Goal: Task Accomplishment & Management: Use online tool/utility

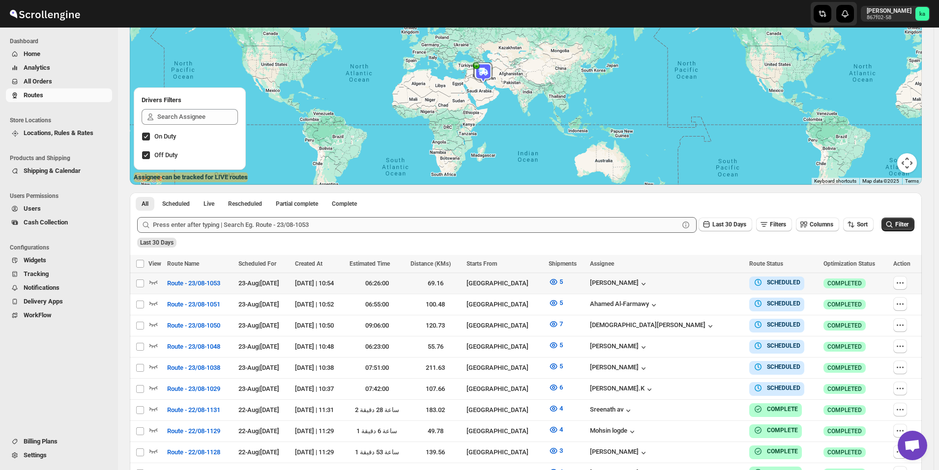
scroll to position [98, 0]
click at [50, 81] on span "All Orders" at bounding box center [38, 81] width 29 height 7
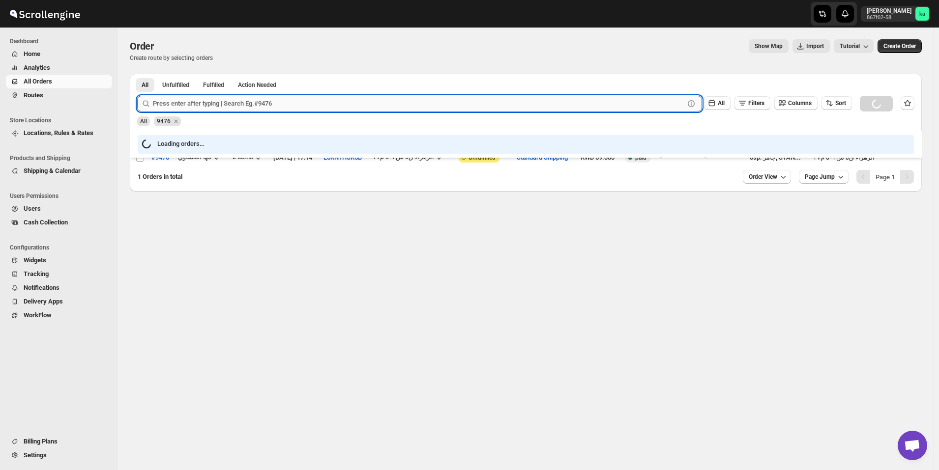
click at [249, 101] on input "text" at bounding box center [418, 104] width 531 height 16
paste input "9495"
type input "9495"
click at [137, 74] on button "Submit" at bounding box center [151, 79] width 28 height 10
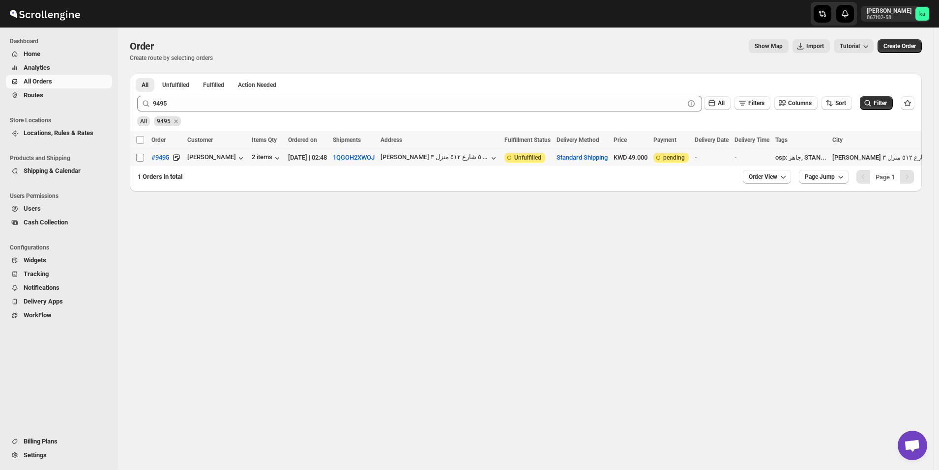
click at [136, 155] on input "Select order" at bounding box center [140, 158] width 8 height 8
checkbox input "true"
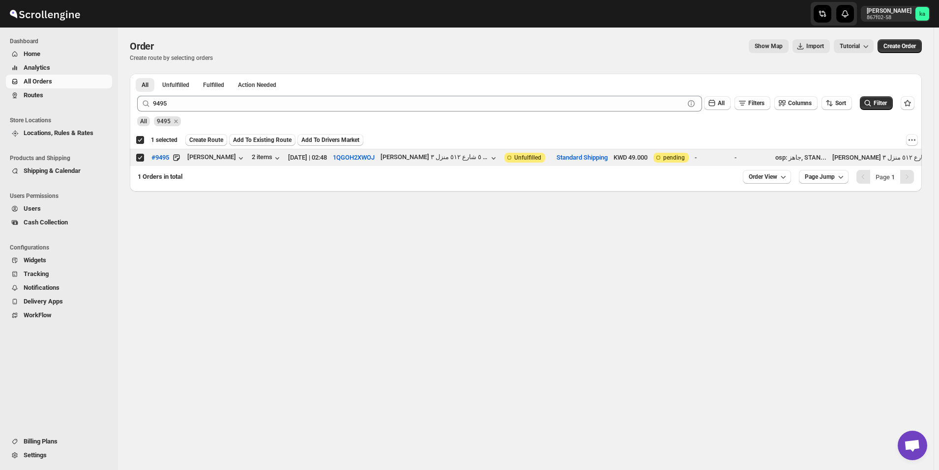
click at [265, 136] on button "Add To Existing Route" at bounding box center [262, 140] width 66 height 12
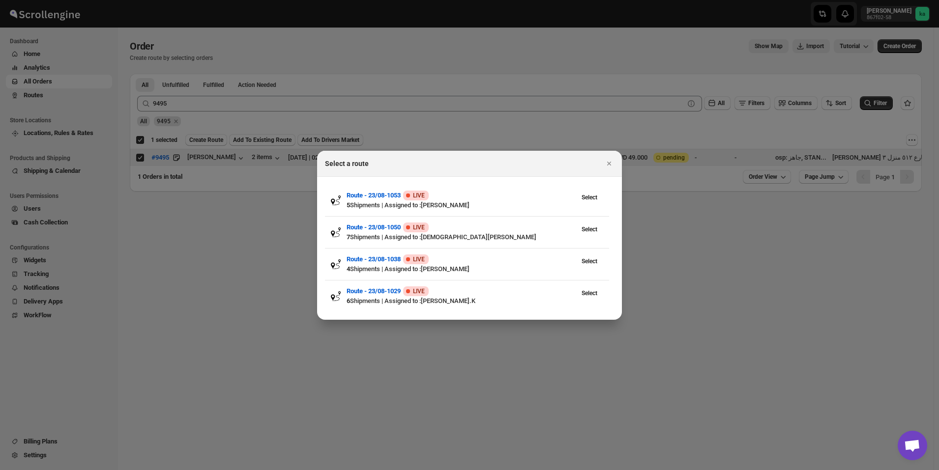
click at [227, 289] on div at bounding box center [469, 235] width 939 height 470
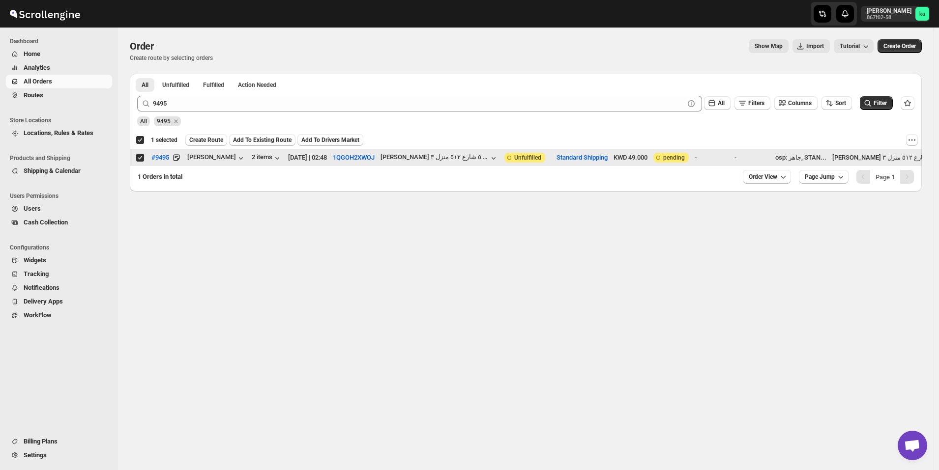
click at [141, 155] on input "Select order" at bounding box center [140, 158] width 8 height 8
checkbox input "false"
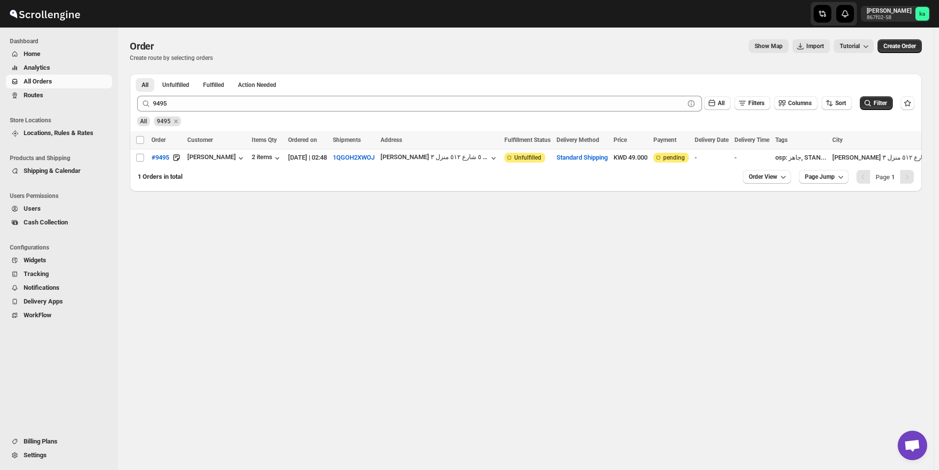
click at [49, 92] on span "Routes" at bounding box center [67, 95] width 87 height 10
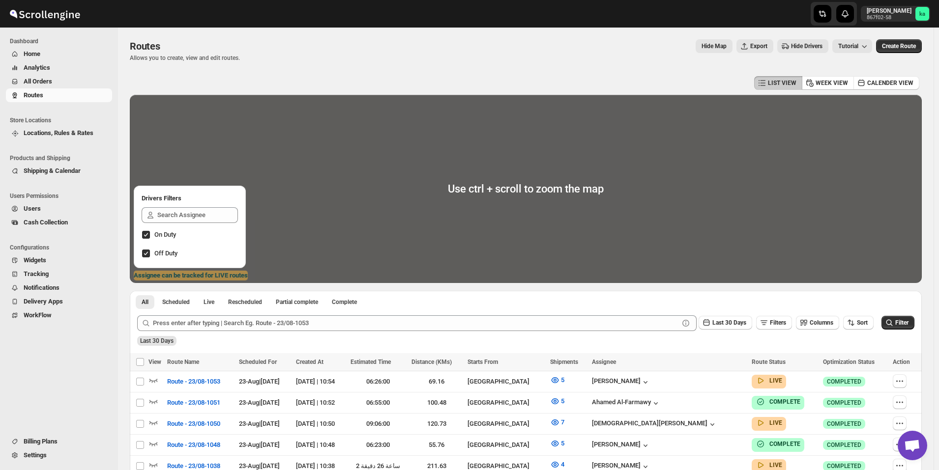
scroll to position [147, 0]
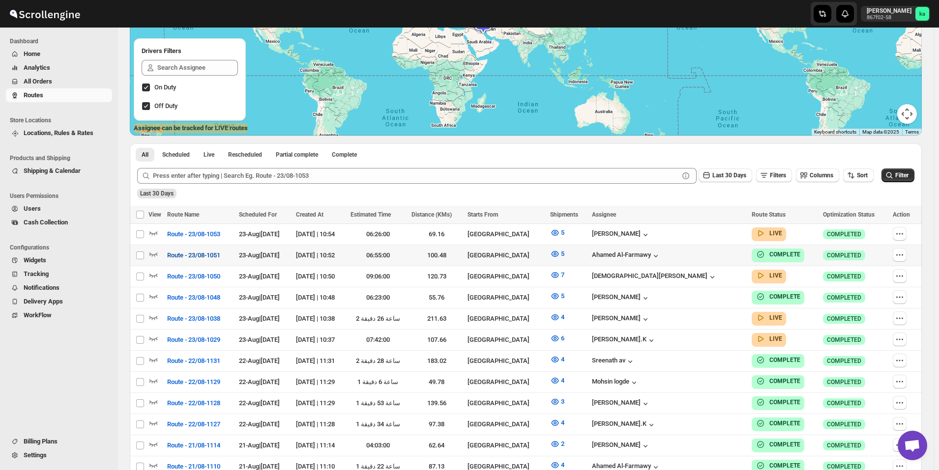
click at [209, 254] on span "Route - 23/08-1051" at bounding box center [193, 256] width 53 height 10
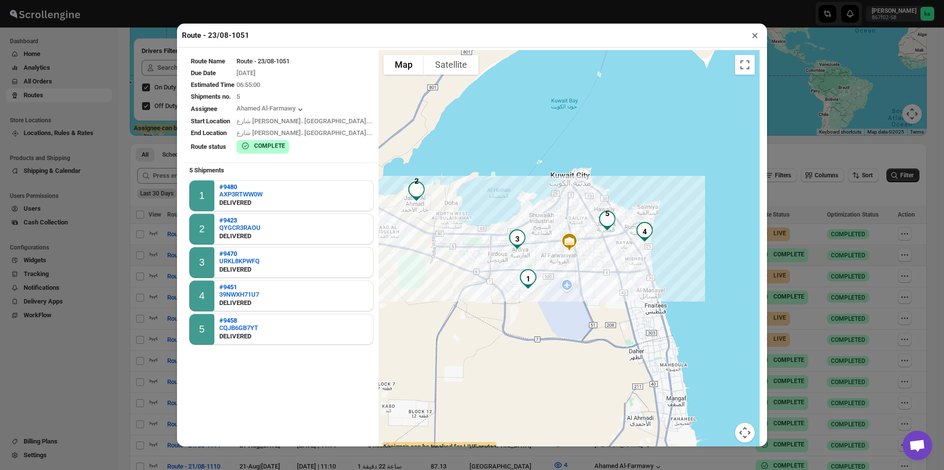
click at [98, 268] on div "Route - 23/08-1051 × Route Name Route - 23/08-1051 Due Date [DATE] Estimated Ti…" at bounding box center [472, 235] width 944 height 470
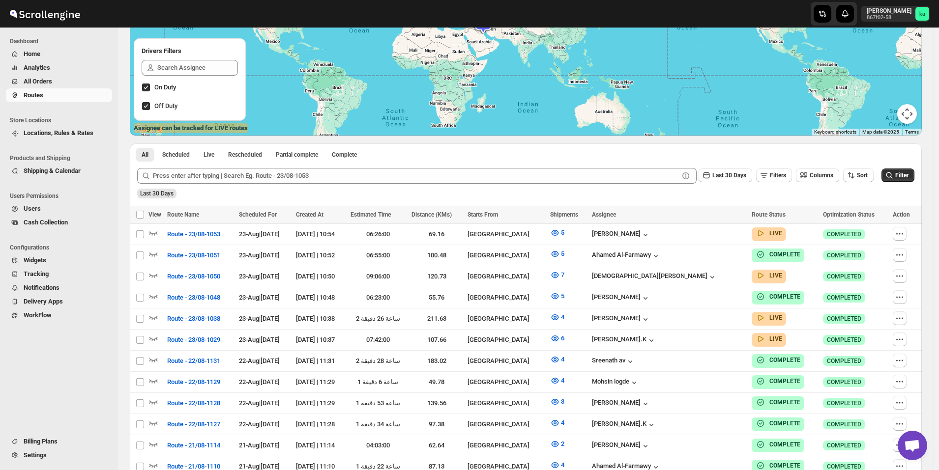
click at [63, 81] on span "All Orders" at bounding box center [67, 82] width 87 height 10
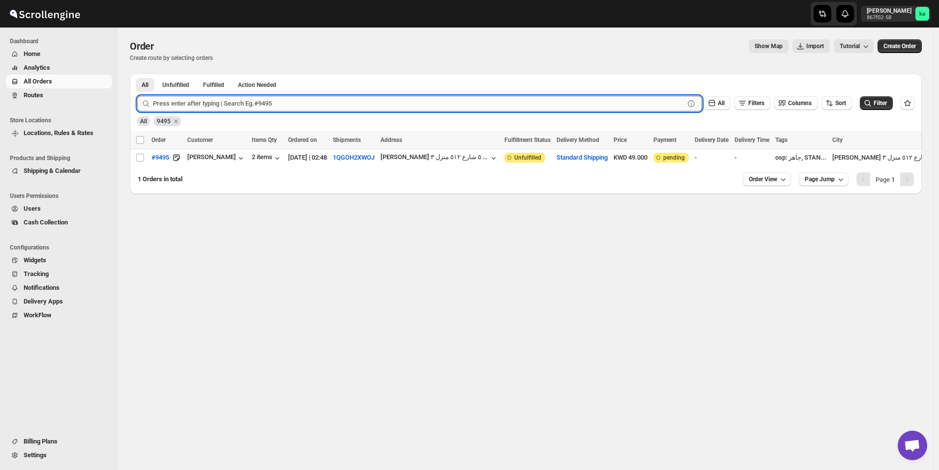
click at [197, 105] on input "text" at bounding box center [418, 104] width 531 height 16
click at [139, 158] on input "Select order" at bounding box center [140, 158] width 8 height 8
checkbox input "true"
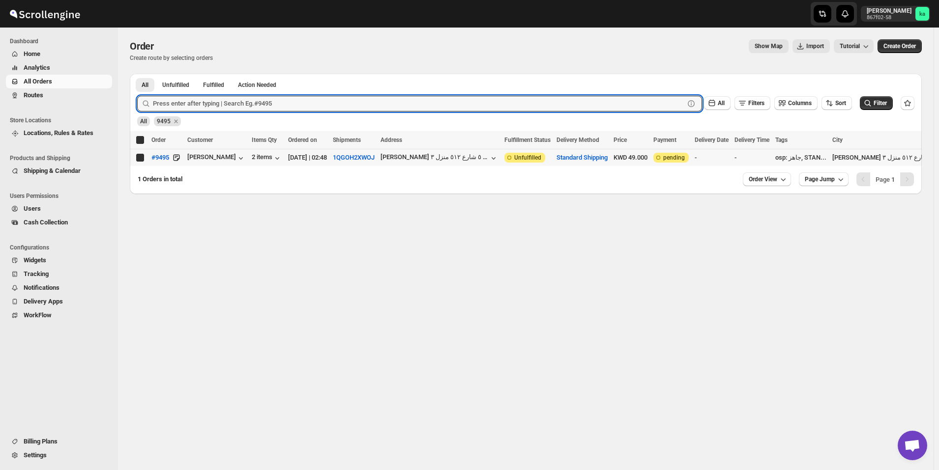
checkbox input "true"
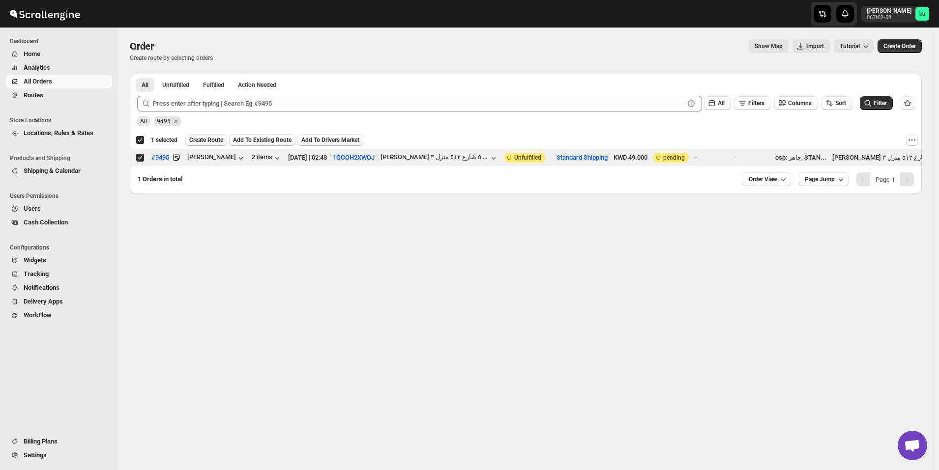
click at [207, 143] on span "Create Route" at bounding box center [206, 140] width 34 height 8
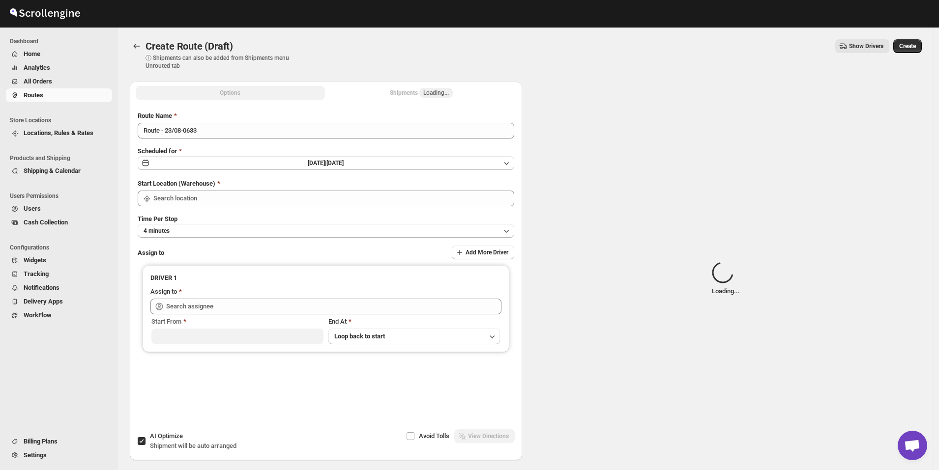
type input "[GEOGRAPHIC_DATA]"
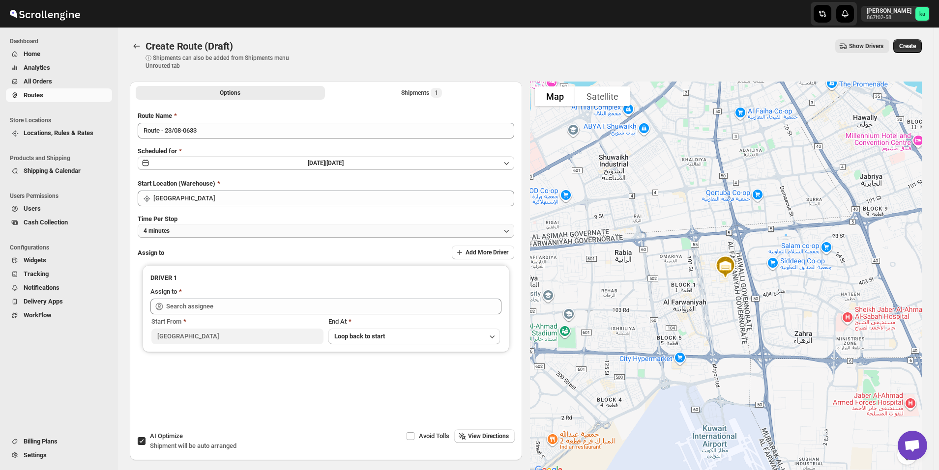
click at [225, 229] on button "4 minutes" at bounding box center [326, 231] width 376 height 14
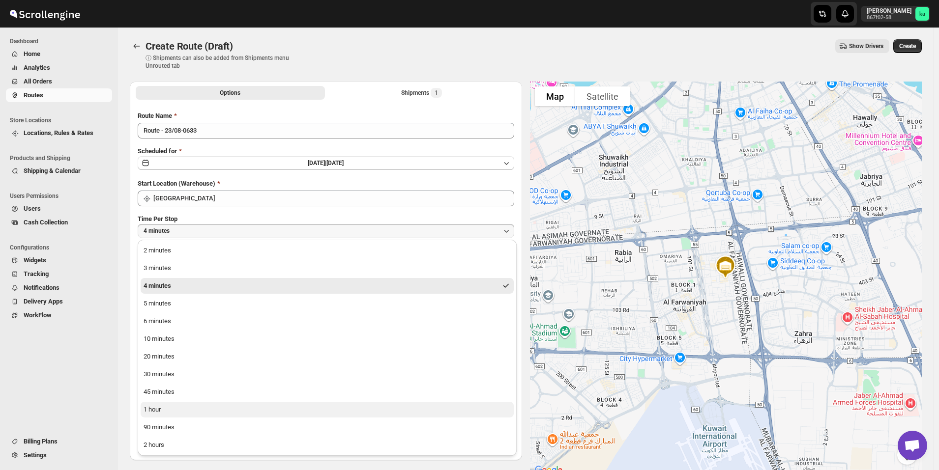
click at [195, 409] on button "1 hour" at bounding box center [327, 410] width 373 height 16
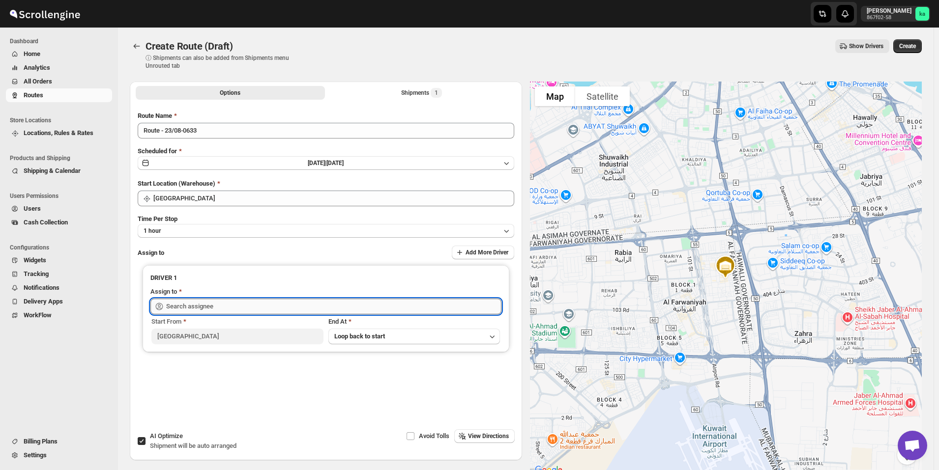
click at [219, 305] on input "text" at bounding box center [333, 307] width 335 height 16
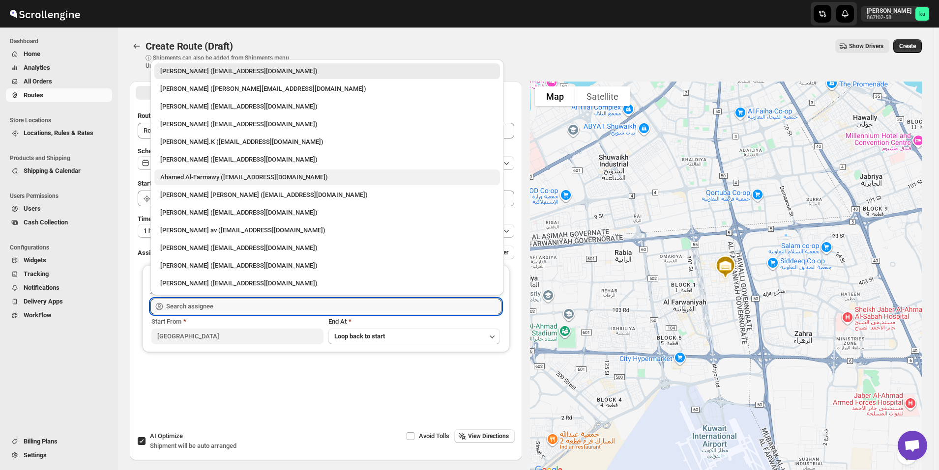
click at [203, 178] on div "Ahamed Al-Farmawy ([EMAIL_ADDRESS][DOMAIN_NAME])" at bounding box center [327, 178] width 334 height 10
type input "Ahamed Al-Farmawy ([EMAIL_ADDRESS][DOMAIN_NAME])"
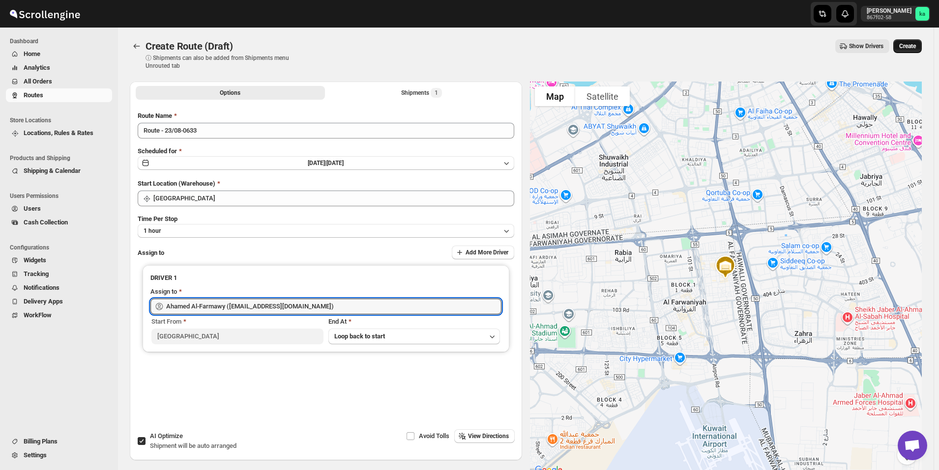
click at [918, 41] on button "Create" at bounding box center [907, 46] width 29 height 14
